Goal: Task Accomplishment & Management: Manage account settings

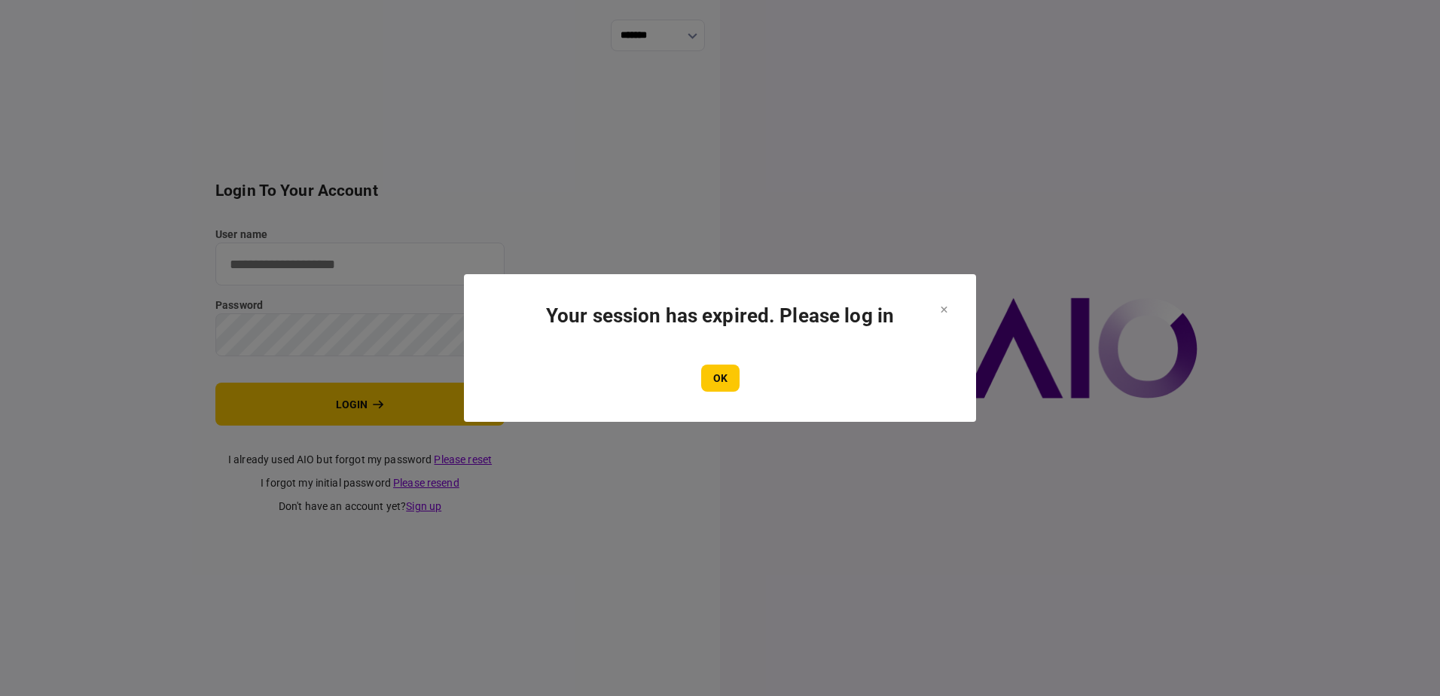
type input "**********"
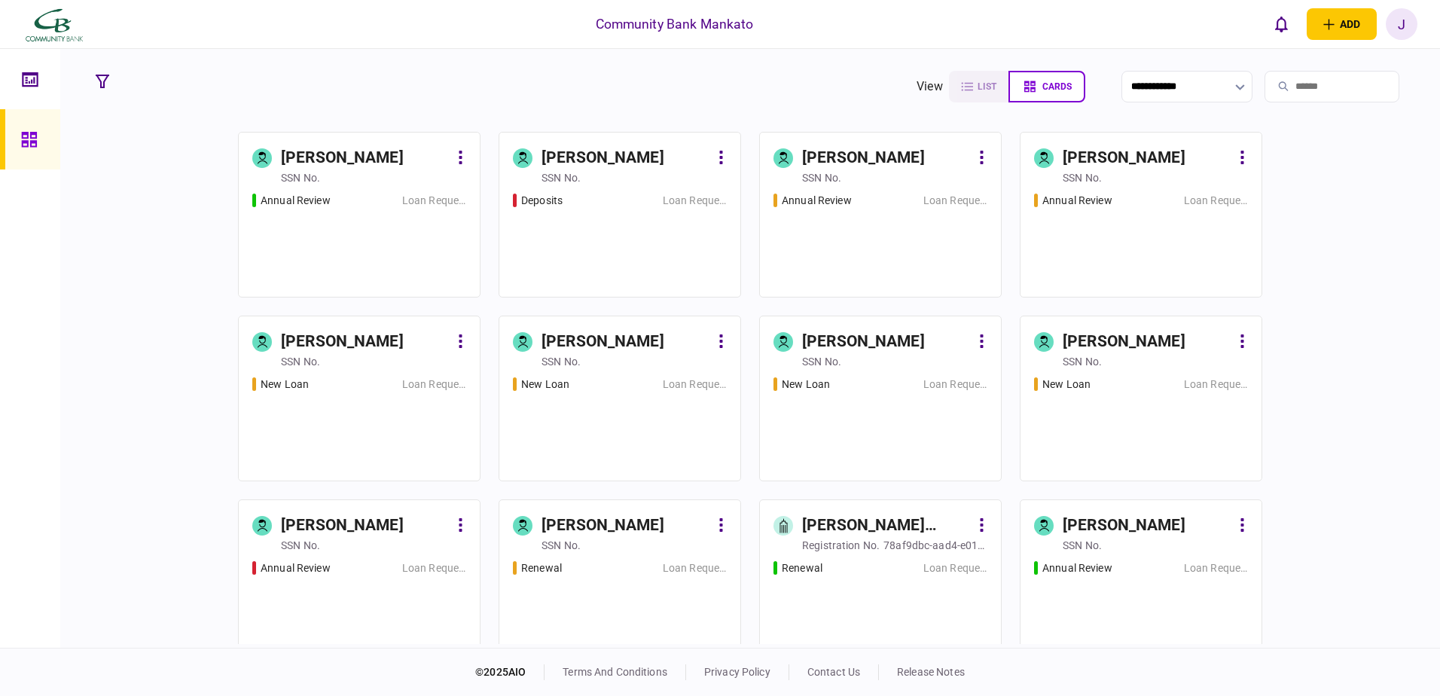
click at [1394, 21] on div "J" at bounding box center [1402, 24] width 32 height 32
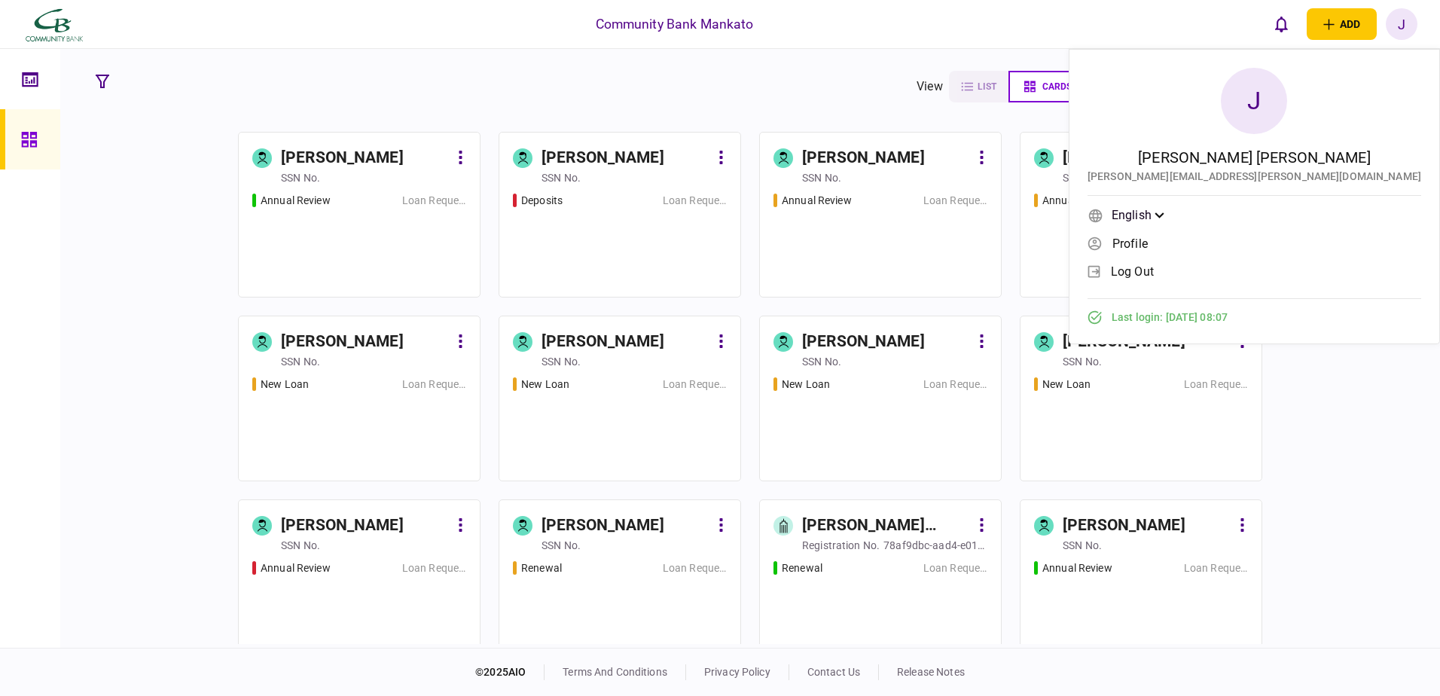
click at [1154, 269] on span "log out" at bounding box center [1132, 271] width 43 height 13
